Goal: Find specific fact: Find specific fact

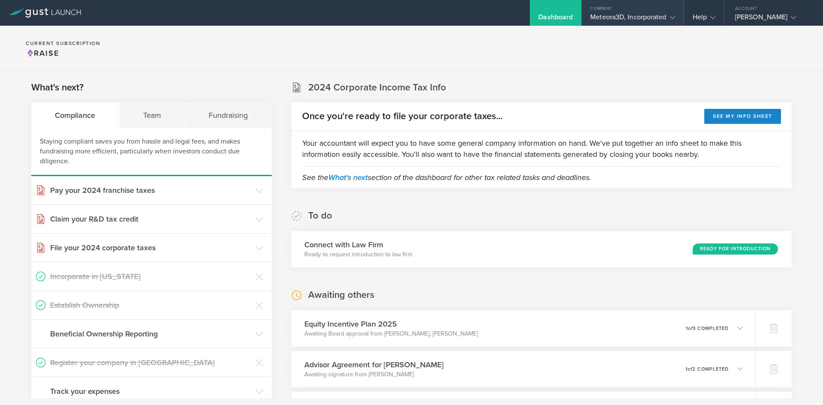
click at [620, 21] on div "Meteora3D, Incorporated" at bounding box center [632, 19] width 84 height 13
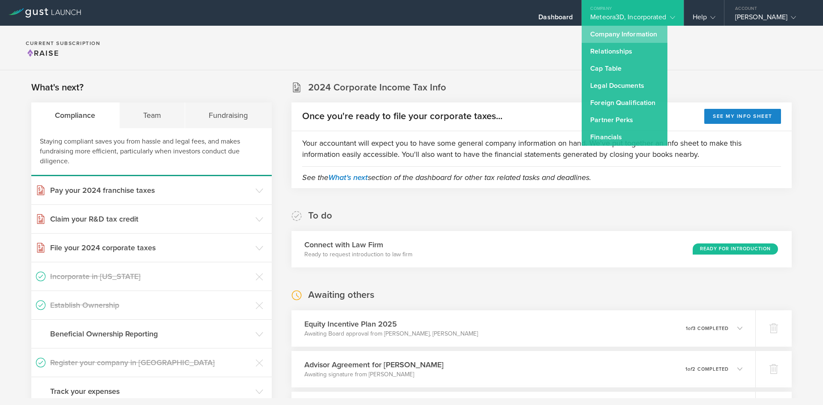
click at [608, 39] on link "Company Information" at bounding box center [624, 34] width 86 height 17
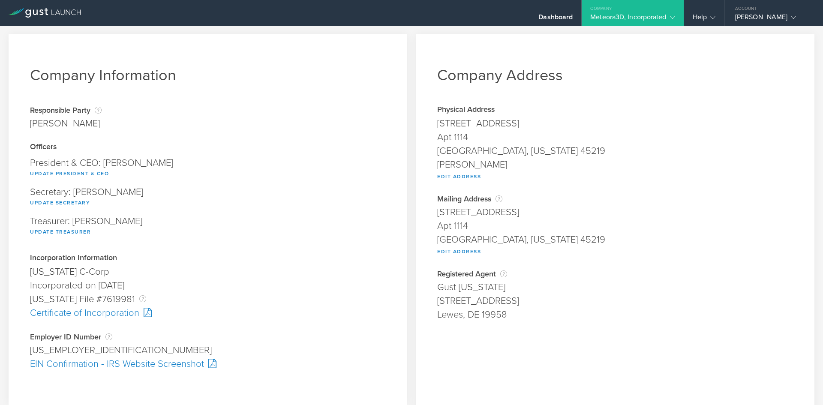
scroll to position [206, 0]
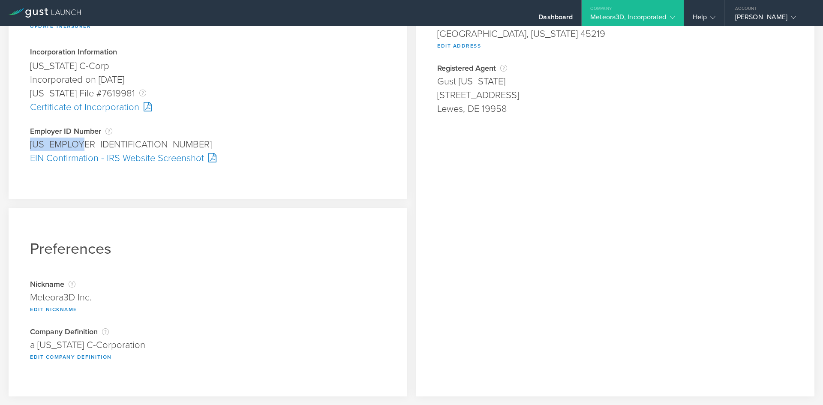
drag, startPoint x: 31, startPoint y: 144, endPoint x: 85, endPoint y: 141, distance: 53.6
click at [85, 141] on div "[US_EMPLOYER_IDENTIFICATION_NUMBER]" at bounding box center [208, 145] width 356 height 14
copy div "[US_EMPLOYER_IDENTIFICATION_NUMBER]"
click at [302, 195] on div "Company Information Responsible Party The name of the party responsible for fil…" at bounding box center [208, 14] width 398 height 371
click at [550, 7] on div "Dashboard" at bounding box center [555, 13] width 51 height 26
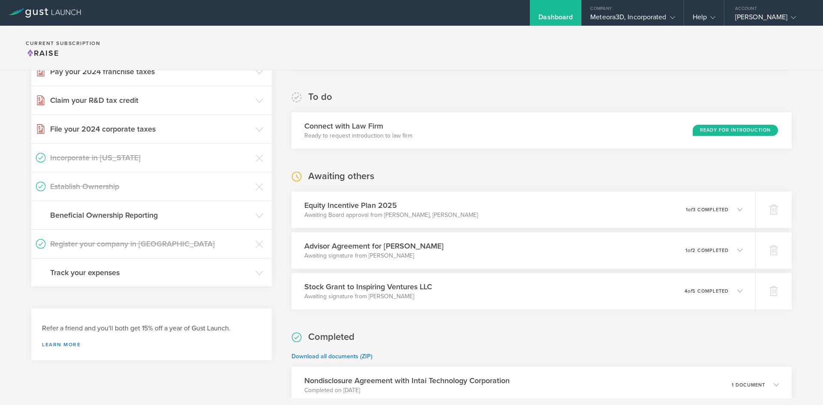
scroll to position [152, 0]
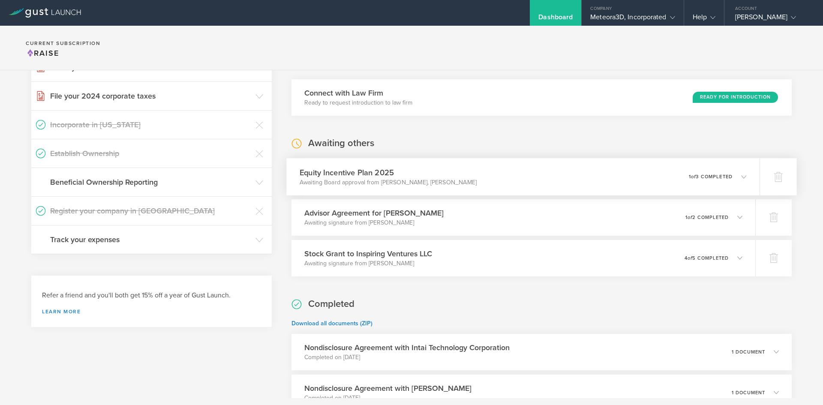
click at [734, 182] on div "0 undeliverable 1 of 3 completed" at bounding box center [718, 176] width 58 height 15
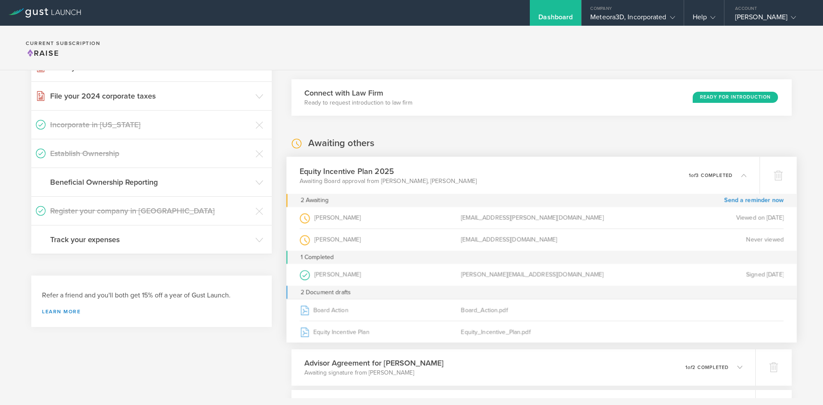
click at [717, 175] on p "1 of 3 completed" at bounding box center [711, 175] width 44 height 5
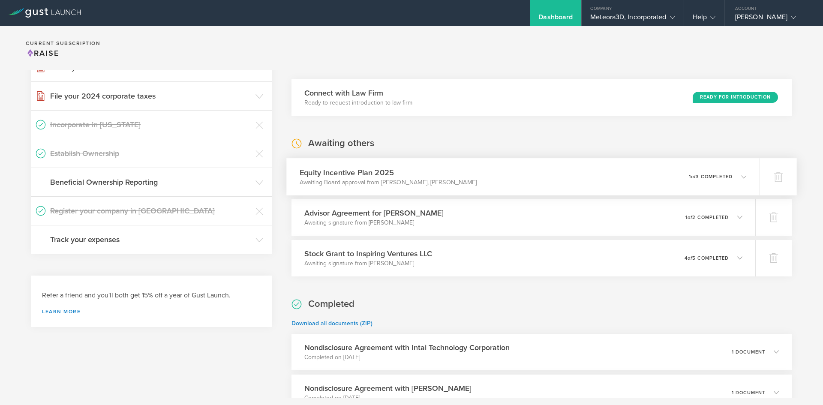
click at [717, 175] on p "1 of 3 completed" at bounding box center [711, 176] width 44 height 5
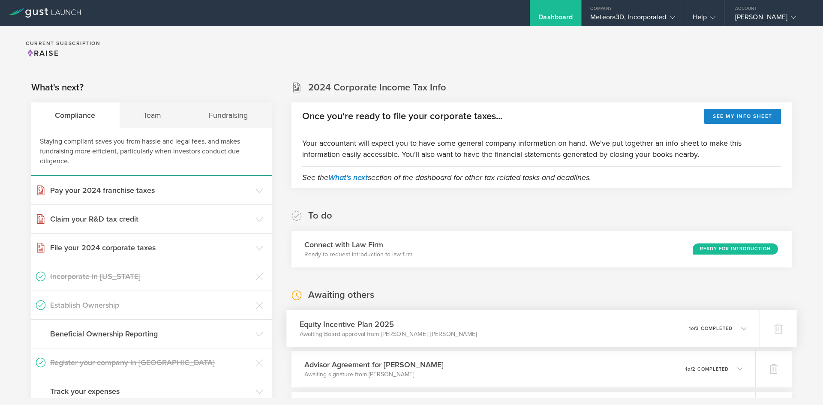
click at [729, 333] on div "0 undeliverable 1 of 3 completed" at bounding box center [718, 328] width 58 height 15
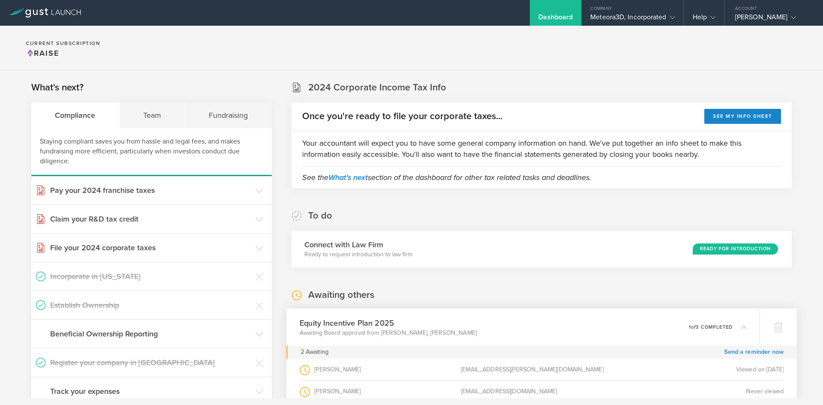
click at [732, 329] on icon at bounding box center [739, 327] width 14 height 8
